Goal: Transaction & Acquisition: Subscribe to service/newsletter

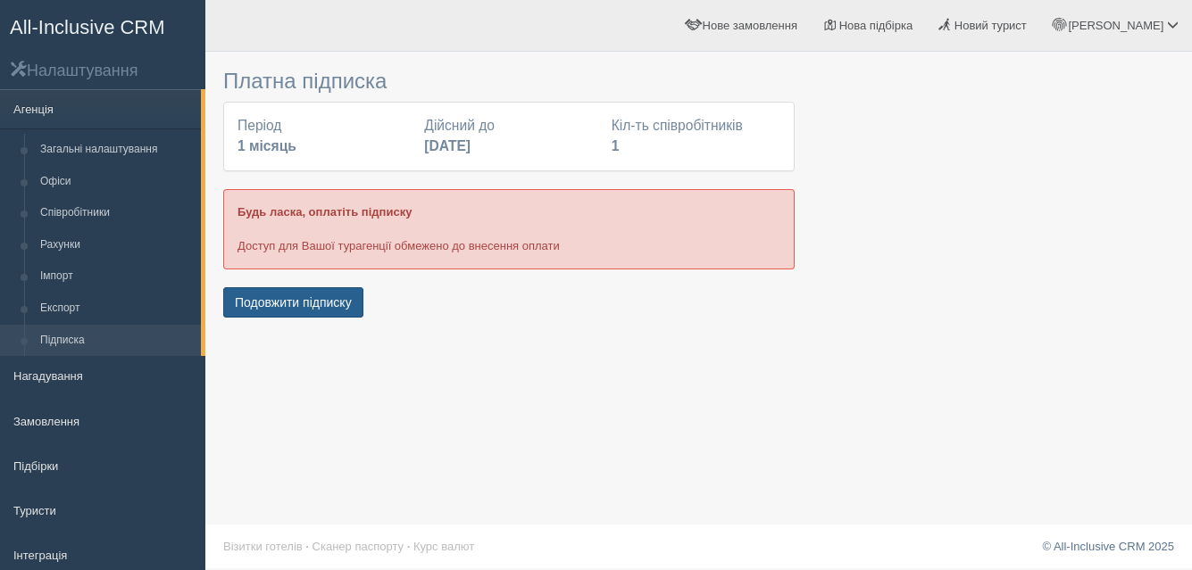
click at [308, 301] on button "Подовжити підписку" at bounding box center [293, 302] width 140 height 30
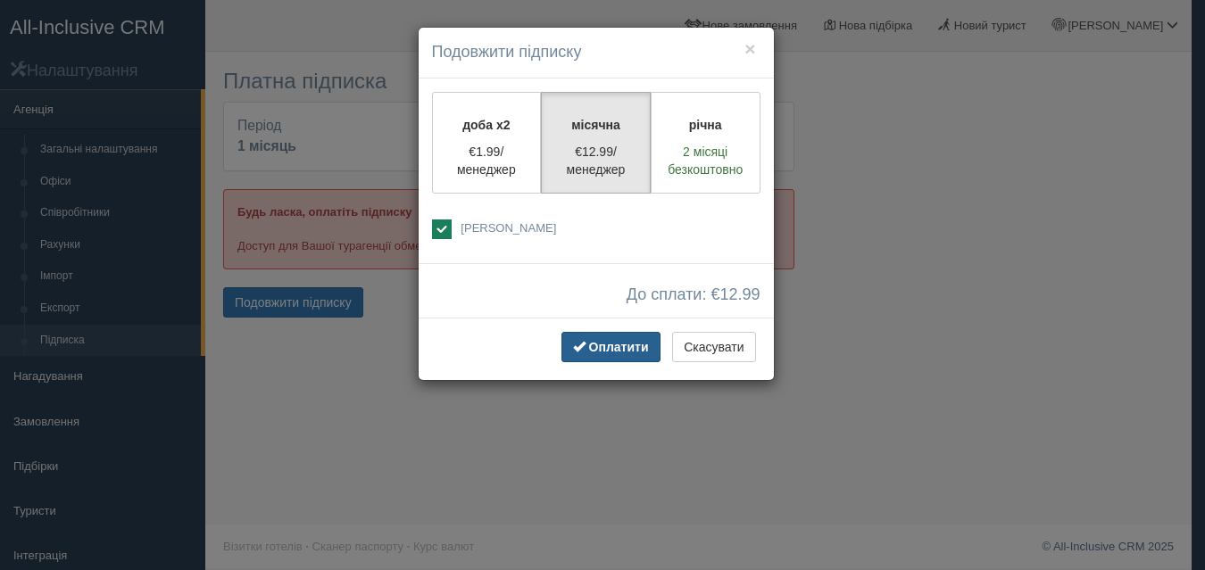
click at [615, 341] on span "Оплатити" at bounding box center [619, 347] width 60 height 14
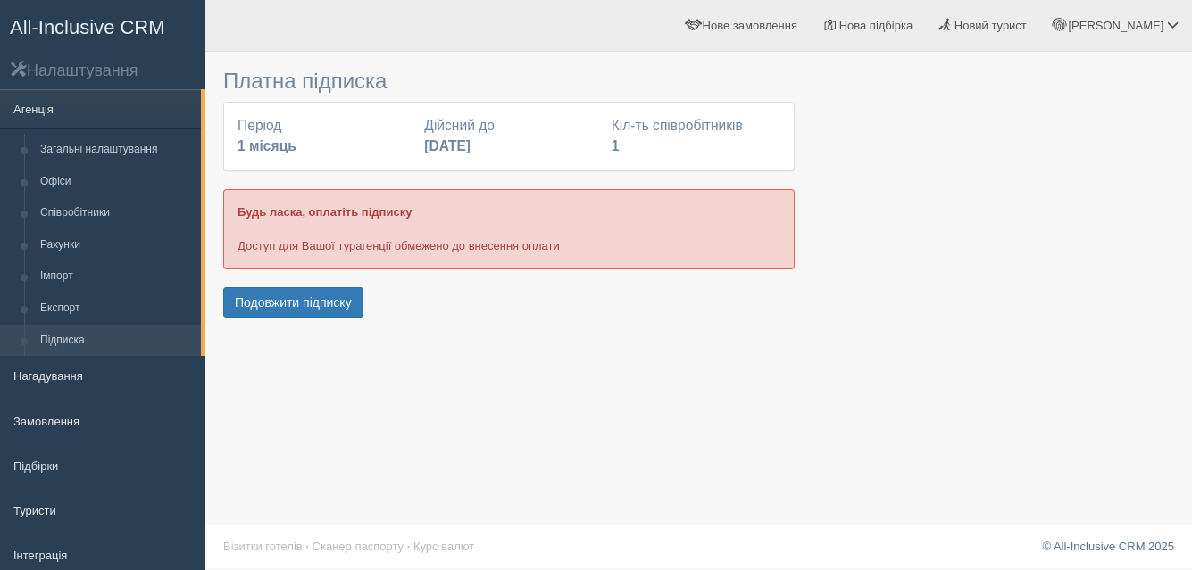
click at [421, 212] on p "Будь ласка, оплатіть підписку" at bounding box center [508, 212] width 543 height 17
